Goal: Find specific page/section: Find specific page/section

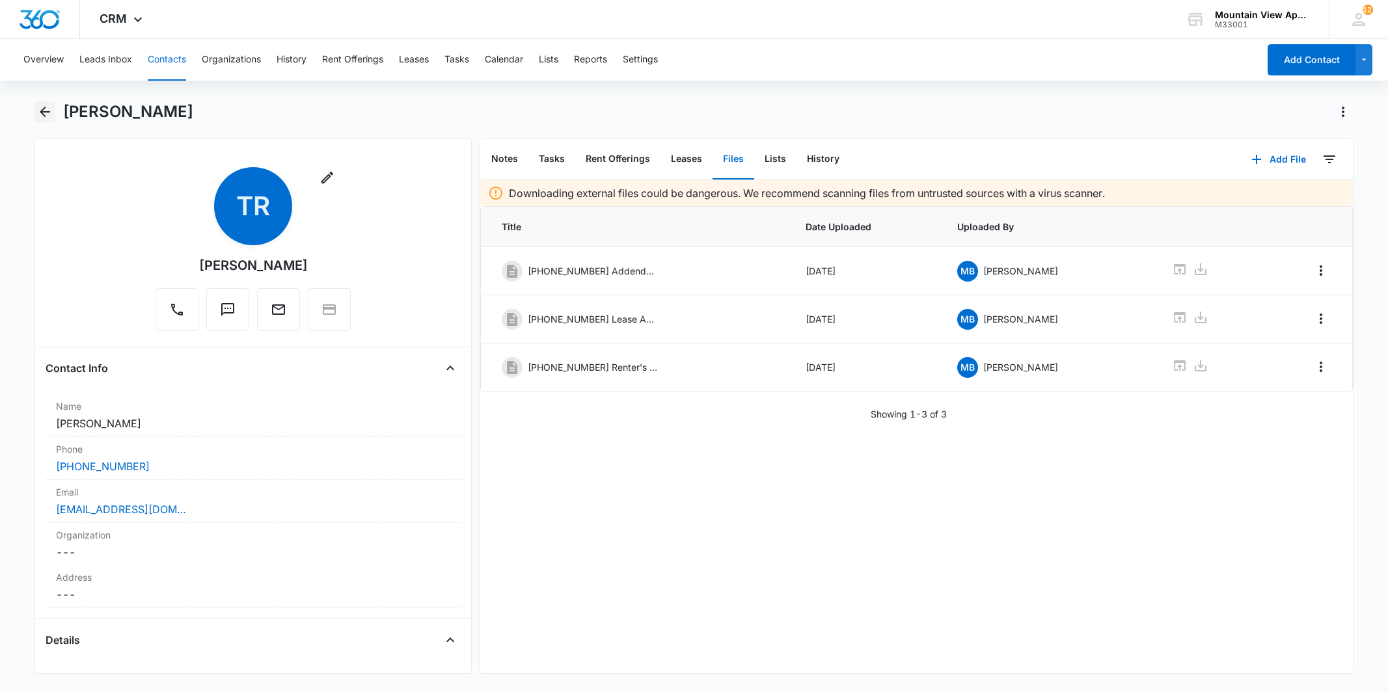
click at [48, 112] on icon "Back" at bounding box center [45, 112] width 10 height 10
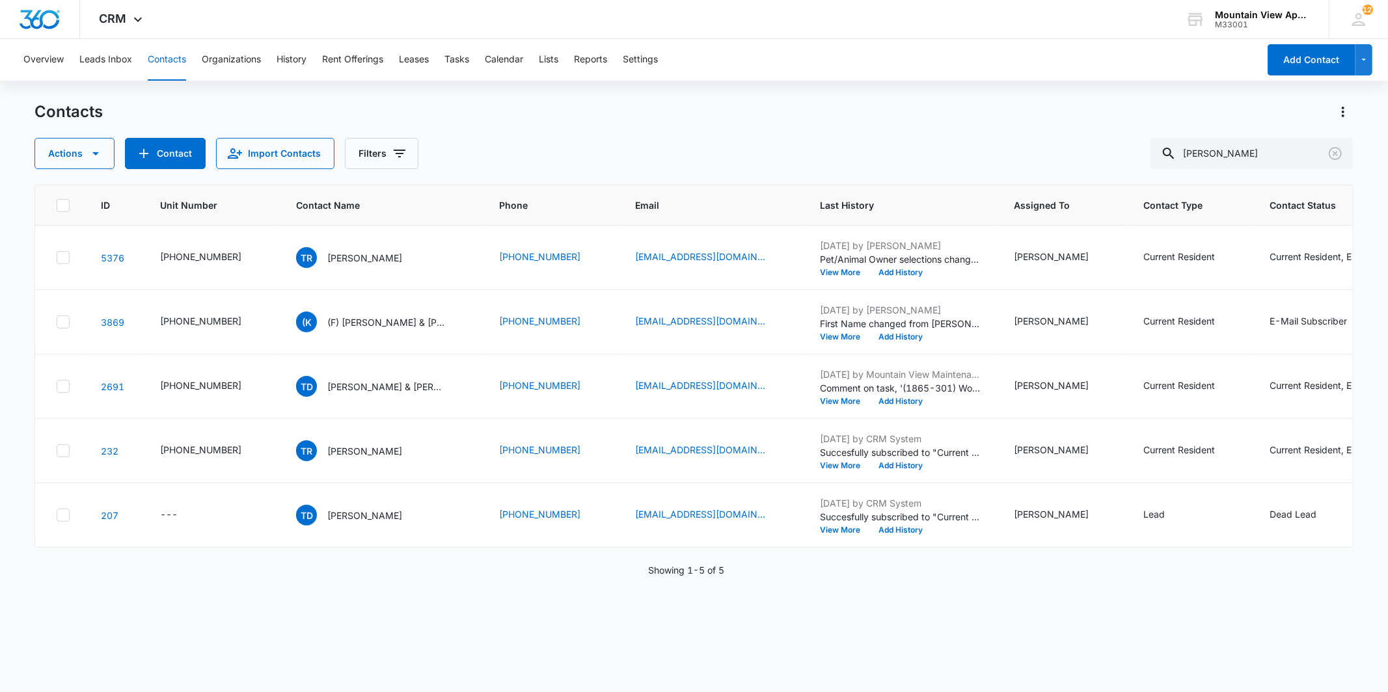
drag, startPoint x: 1251, startPoint y: 132, endPoint x: 1147, endPoint y: 144, distance: 104.2
click at [1147, 144] on div "Contacts Actions Contact Import Contacts Filters [PERSON_NAME]" at bounding box center [693, 136] width 1318 height 68
drag, startPoint x: 1246, startPoint y: 150, endPoint x: 1084, endPoint y: 151, distance: 162.0
click at [1084, 151] on div "Actions Contact Import Contacts Filters [PERSON_NAME]" at bounding box center [693, 153] width 1318 height 31
type input "[PERSON_NAME]"
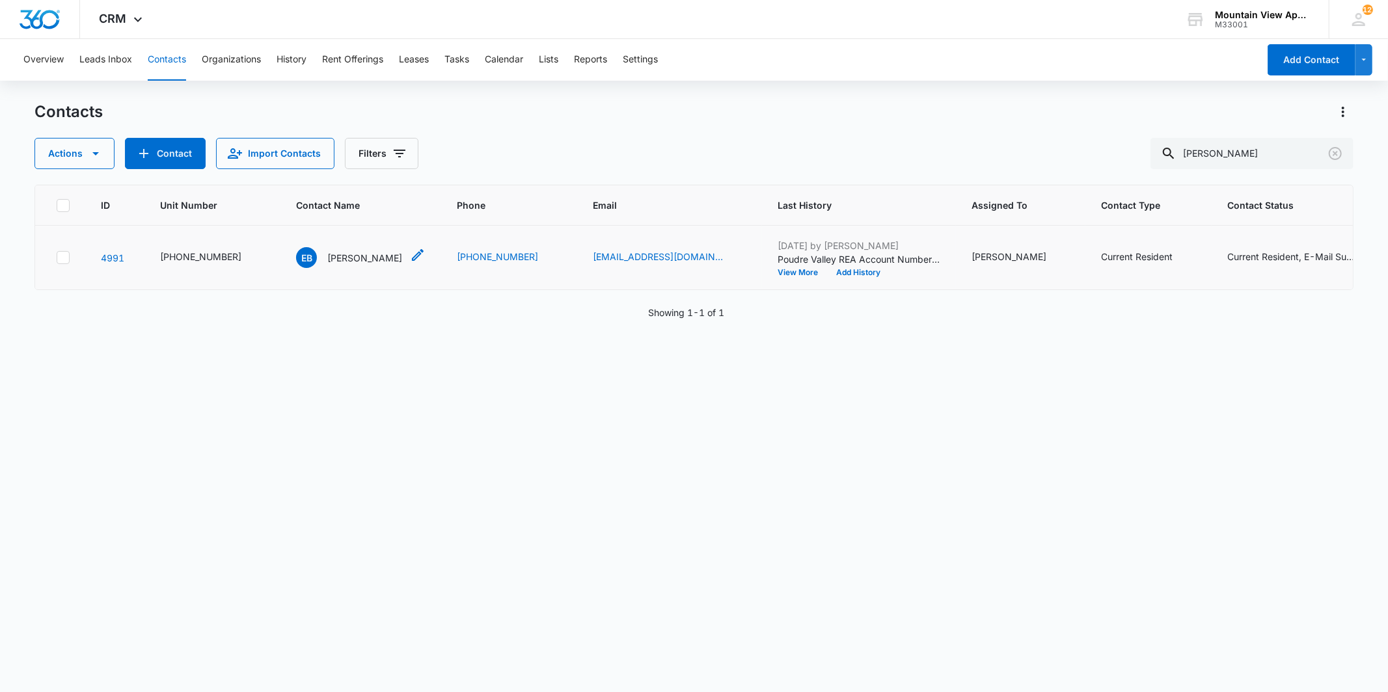
click at [328, 254] on p "[PERSON_NAME]" at bounding box center [364, 258] width 75 height 14
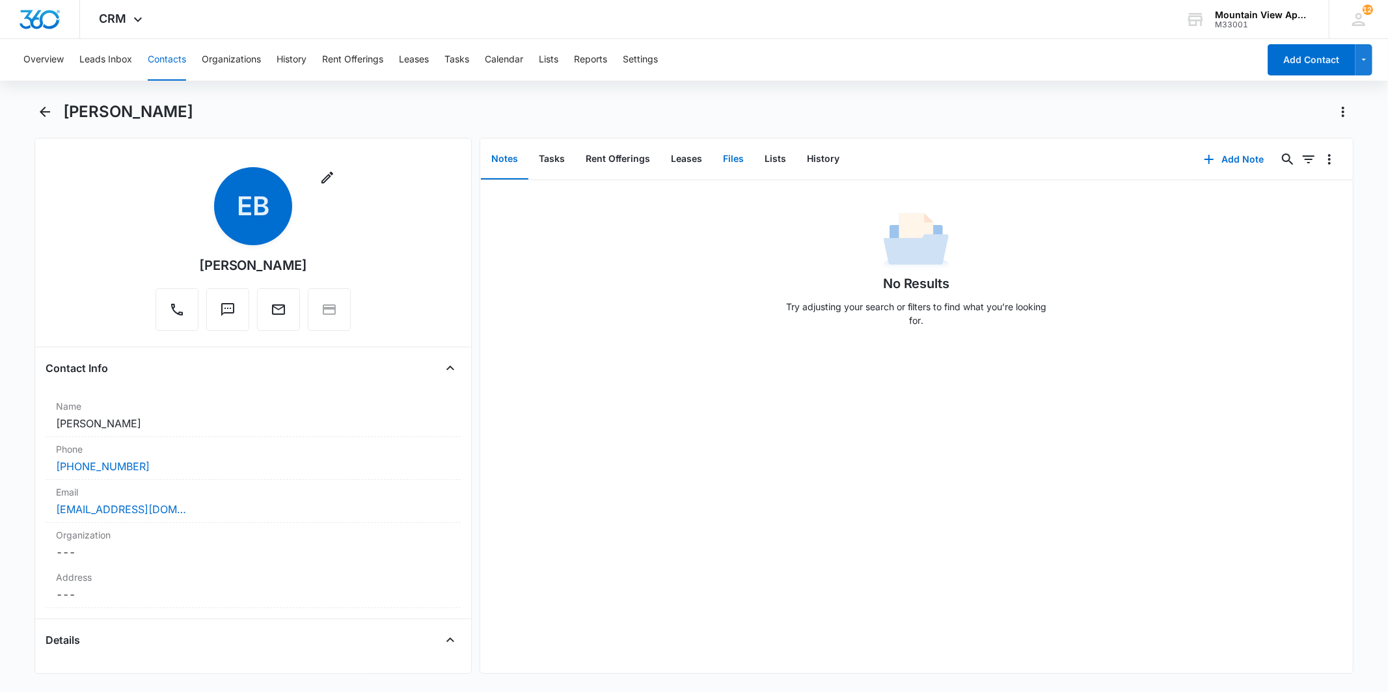
click at [743, 159] on button "Files" at bounding box center [734, 159] width 42 height 40
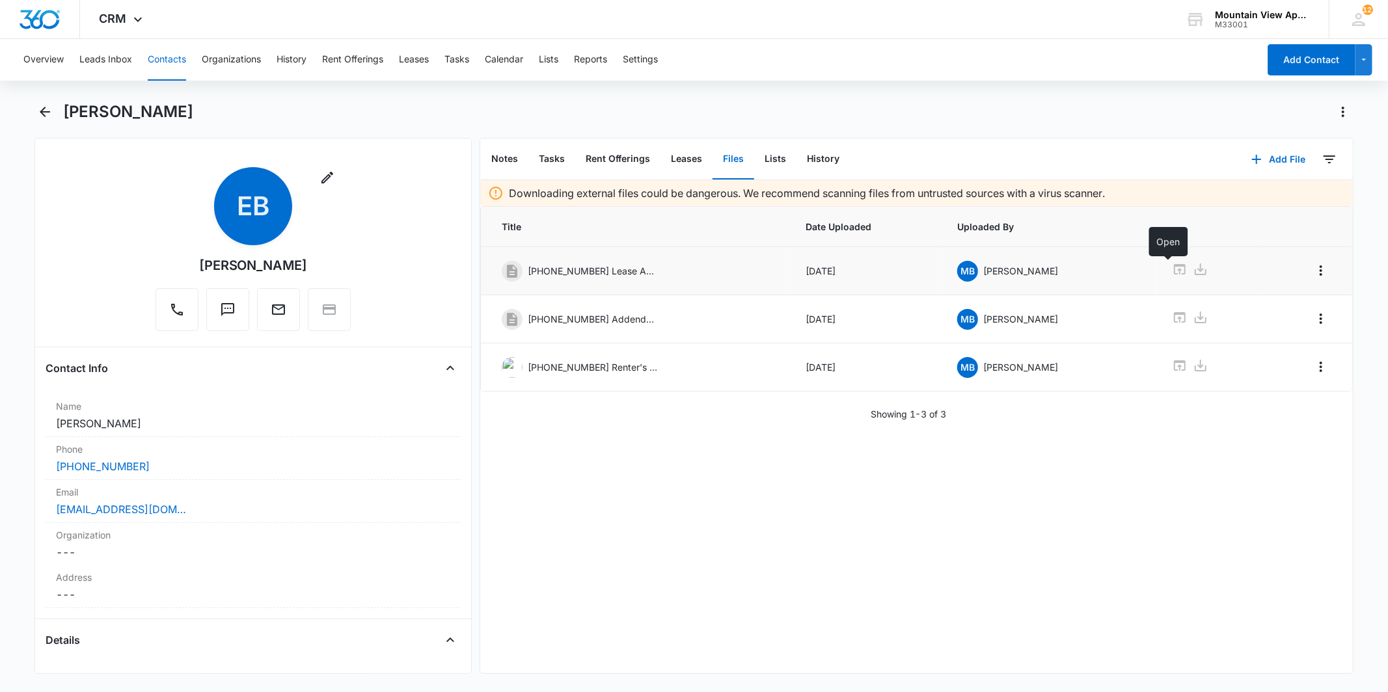
click at [1174, 270] on icon at bounding box center [1180, 269] width 12 height 10
